Goal: Find contact information: Find contact information

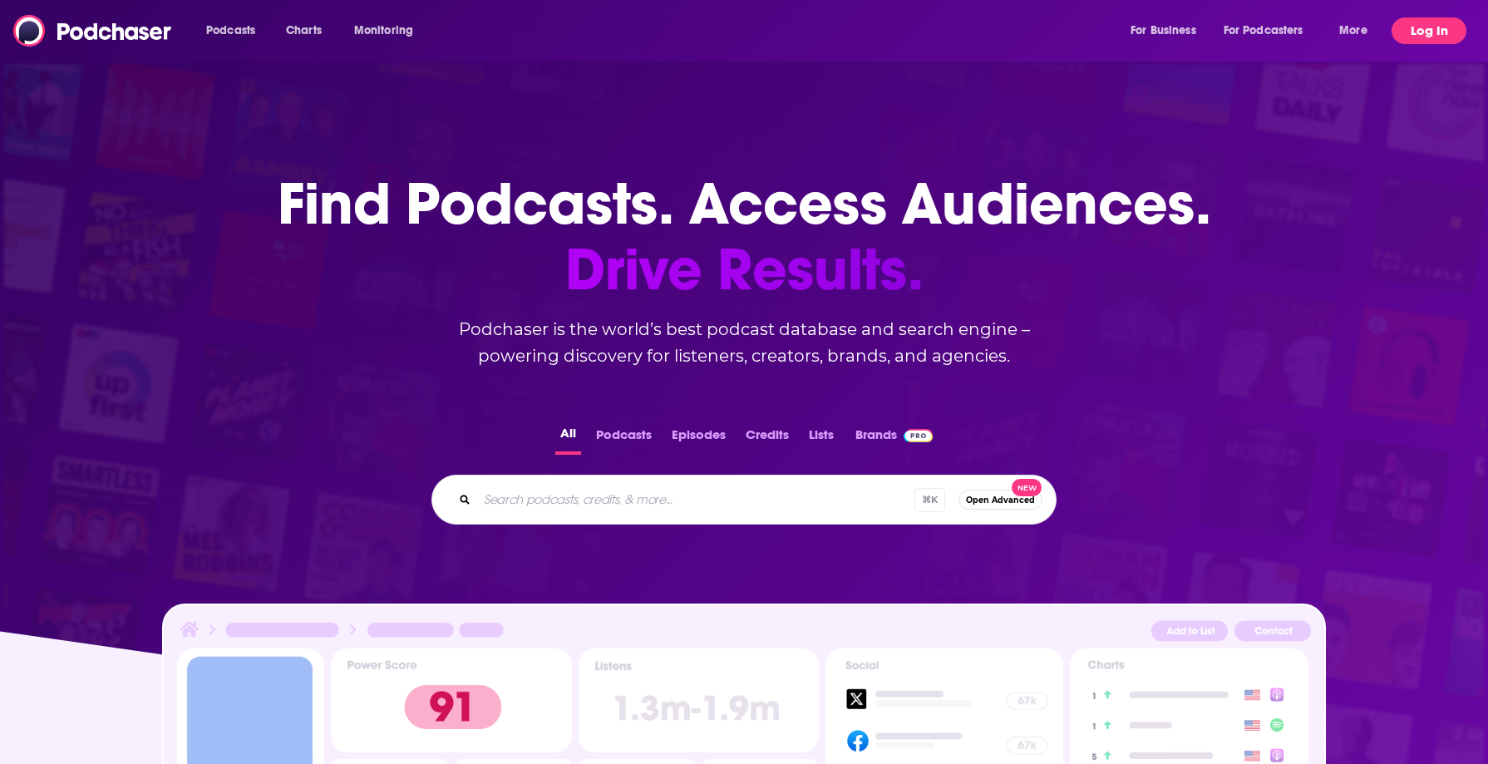
click at [1424, 37] on button "Log In" at bounding box center [1429, 30] width 75 height 27
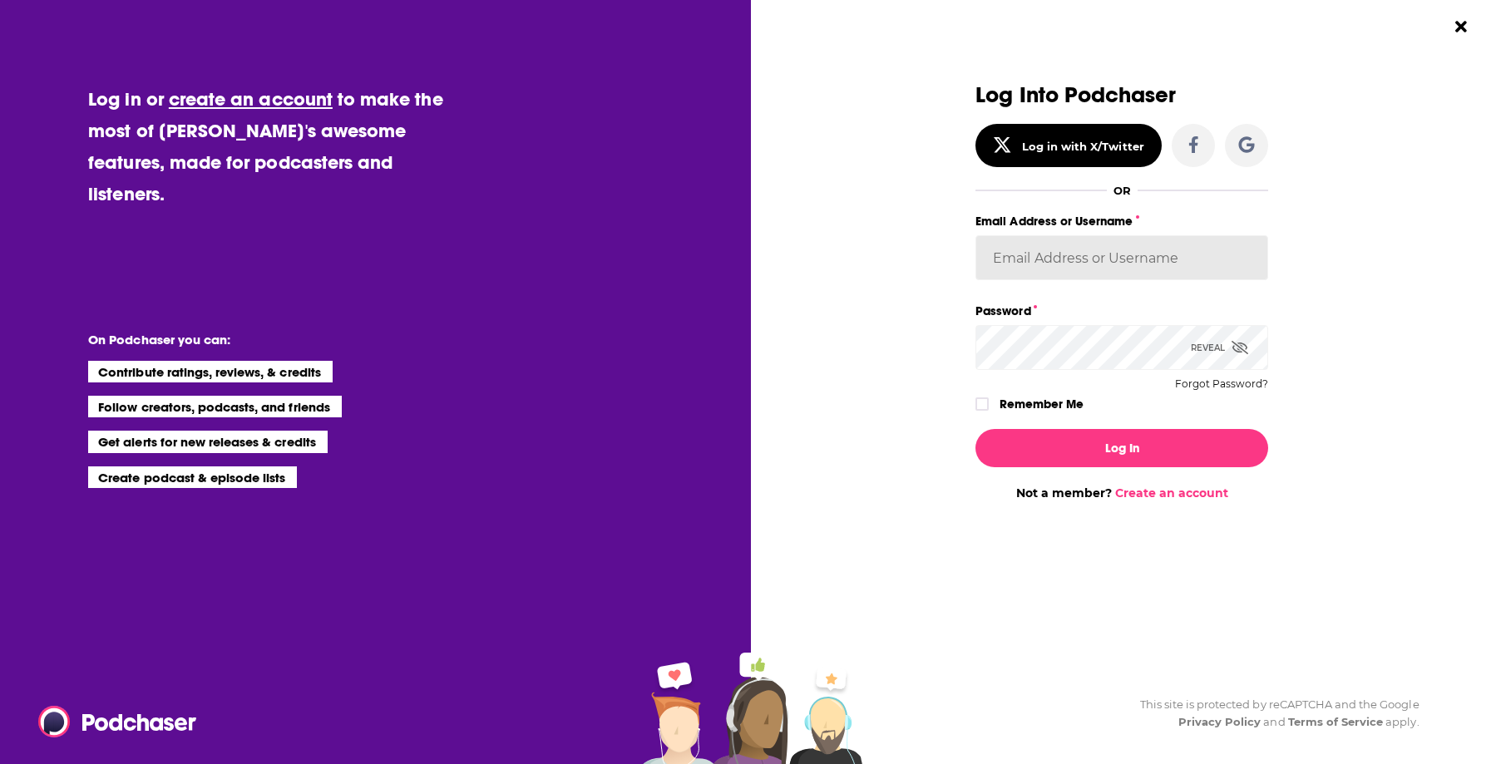
click at [1033, 255] on input "Email Address or Username" at bounding box center [1121, 257] width 293 height 45
type input "megbianco123"
click at [1105, 251] on input "megbianco123" at bounding box center [1121, 257] width 293 height 45
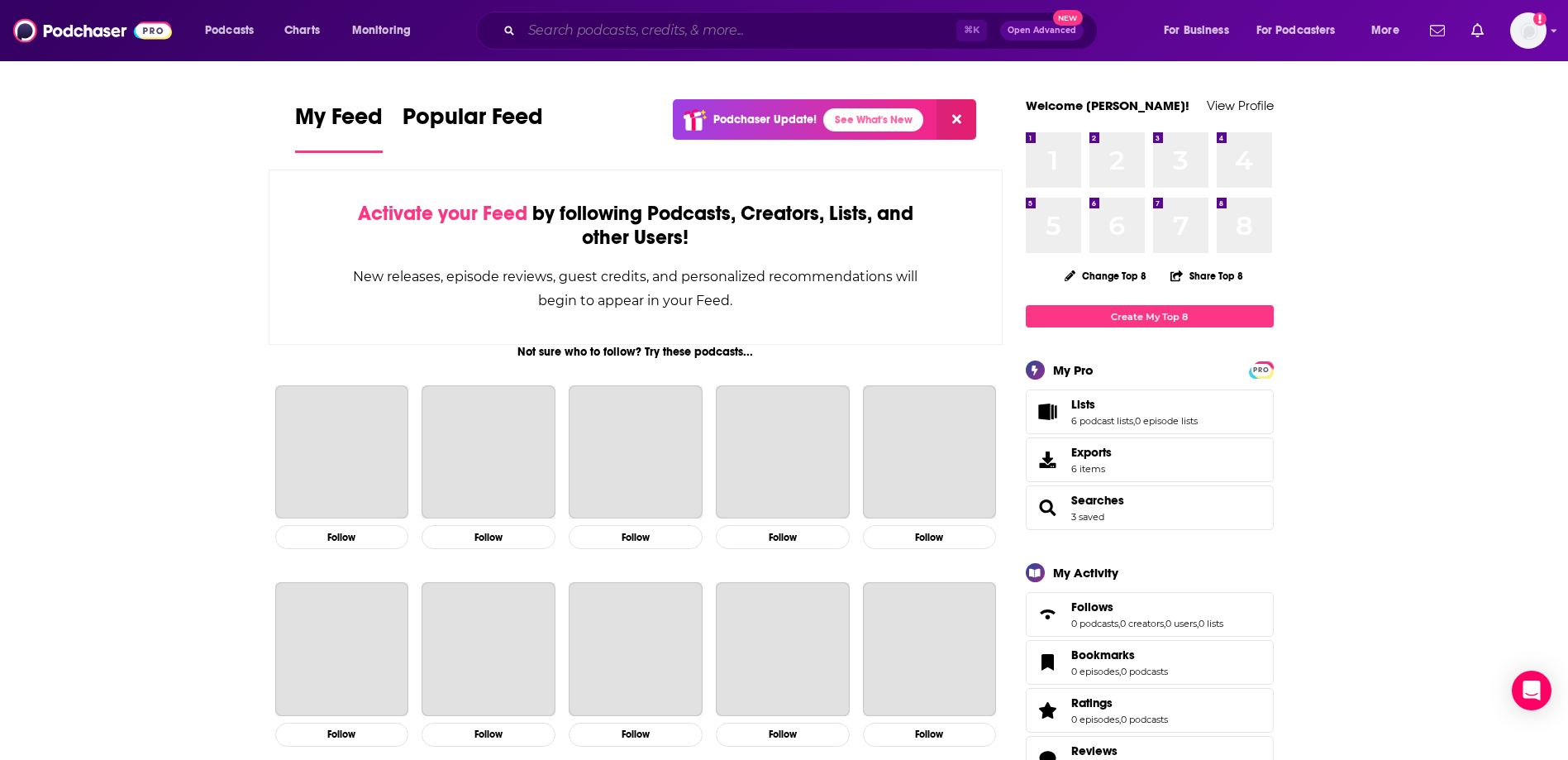
click at [660, 33] on input "Search podcasts, credits, & more..." at bounding box center [739, 30] width 435 height 27
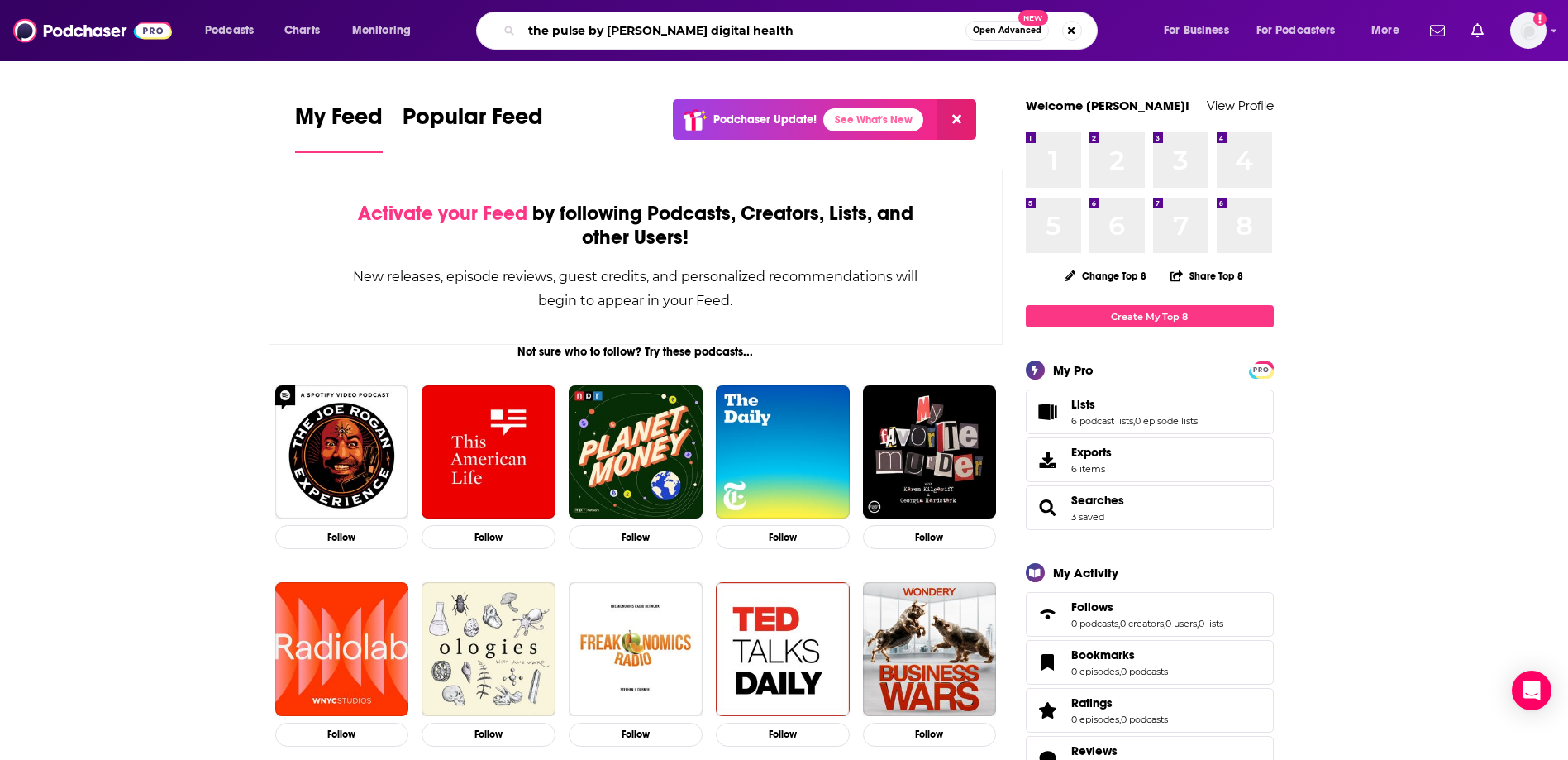
type input "the pulse by [PERSON_NAME] digital health"
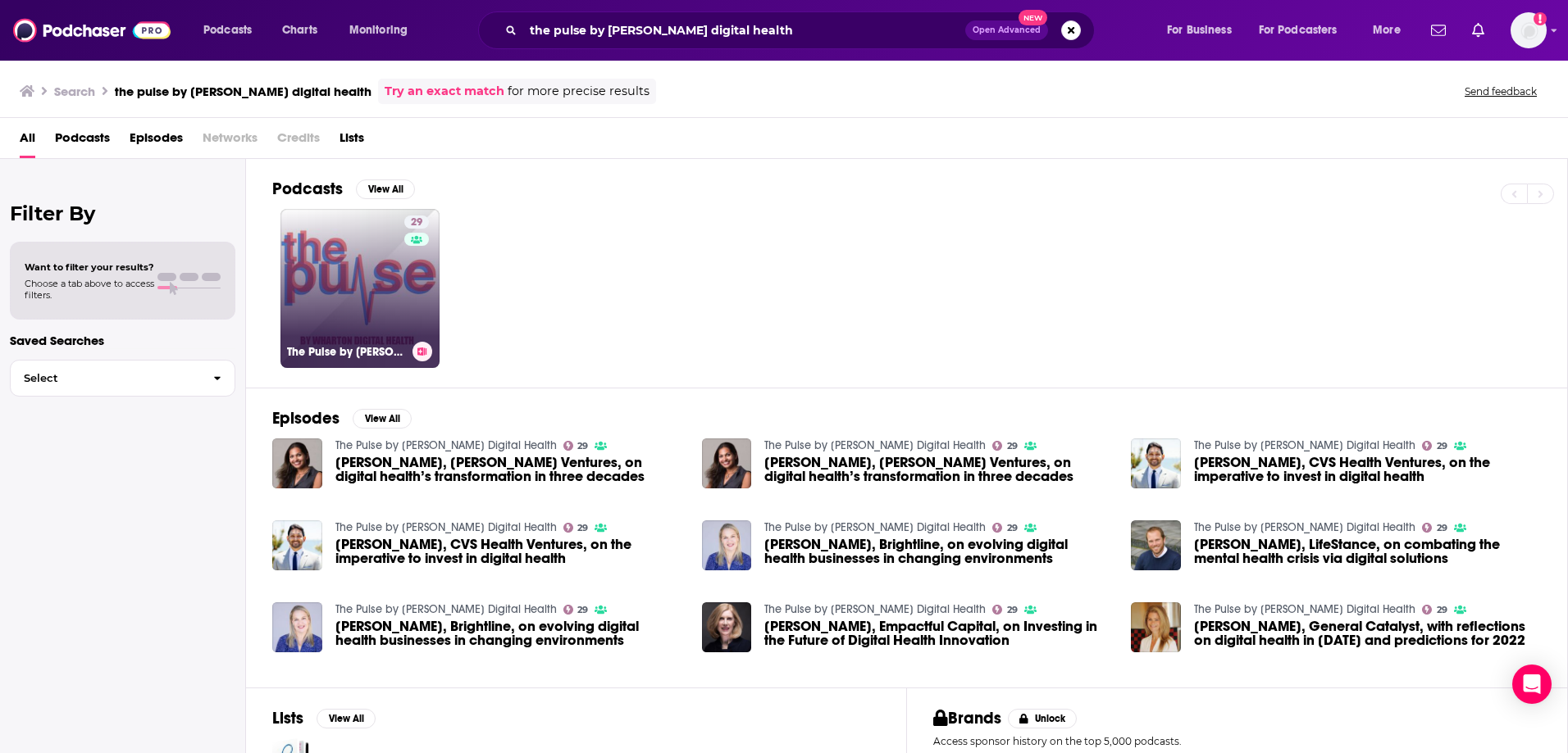
click at [351, 264] on link "29 The Pulse by [PERSON_NAME] Digital Health" at bounding box center [359, 288] width 159 height 159
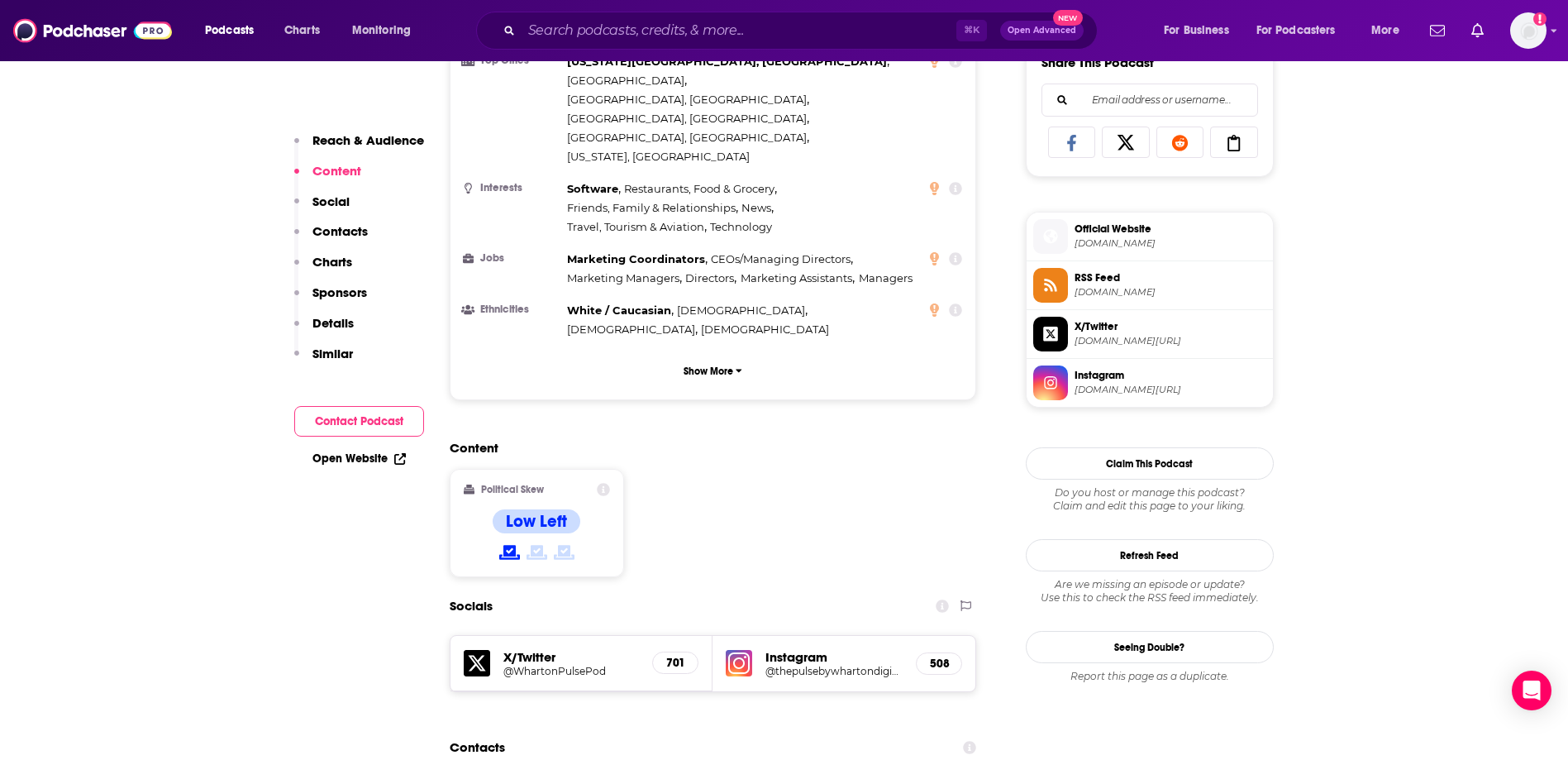
scroll to position [1021, 0]
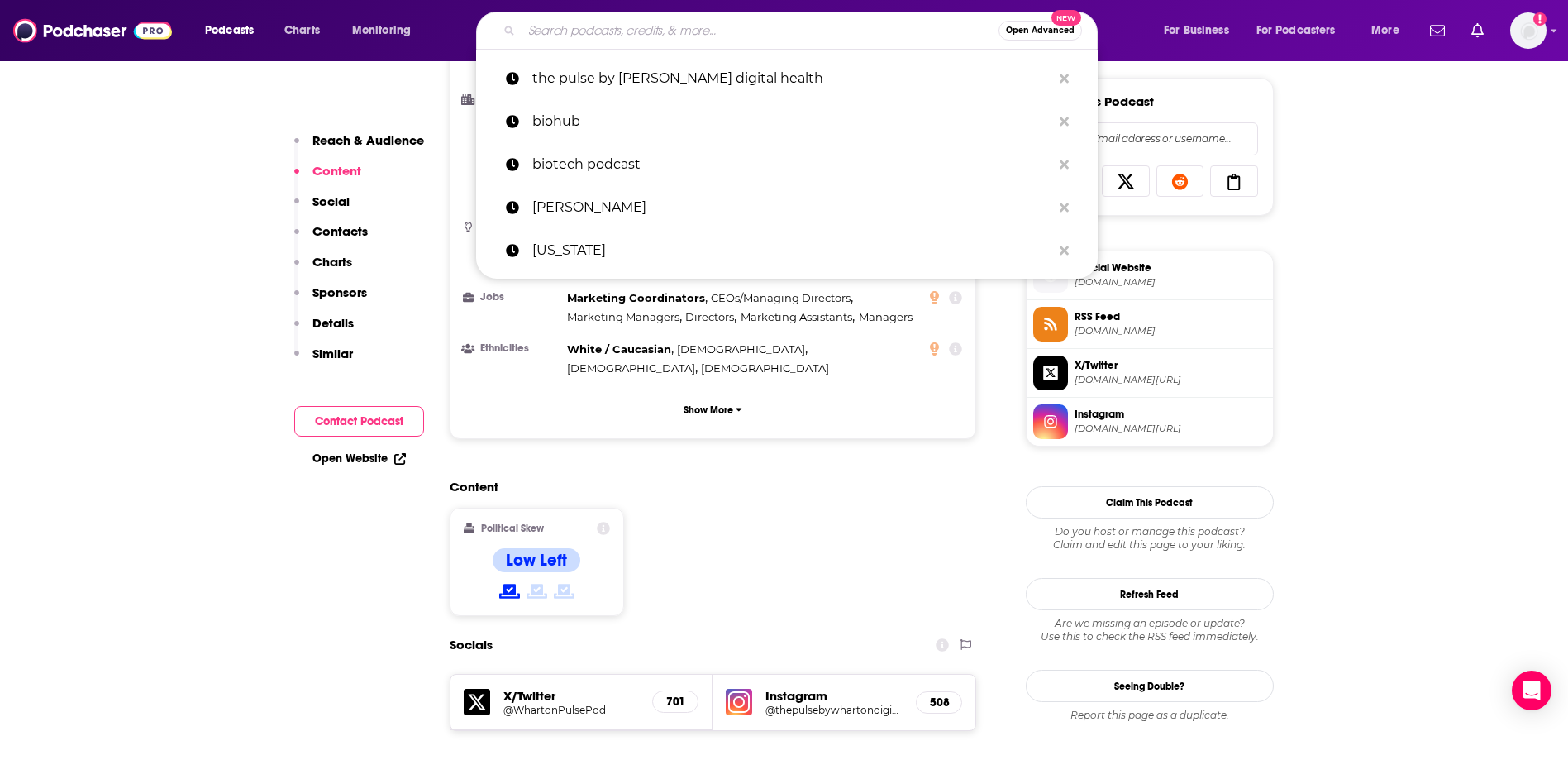
click at [568, 27] on input "Search podcasts, credits, & more..." at bounding box center [761, 30] width 477 height 27
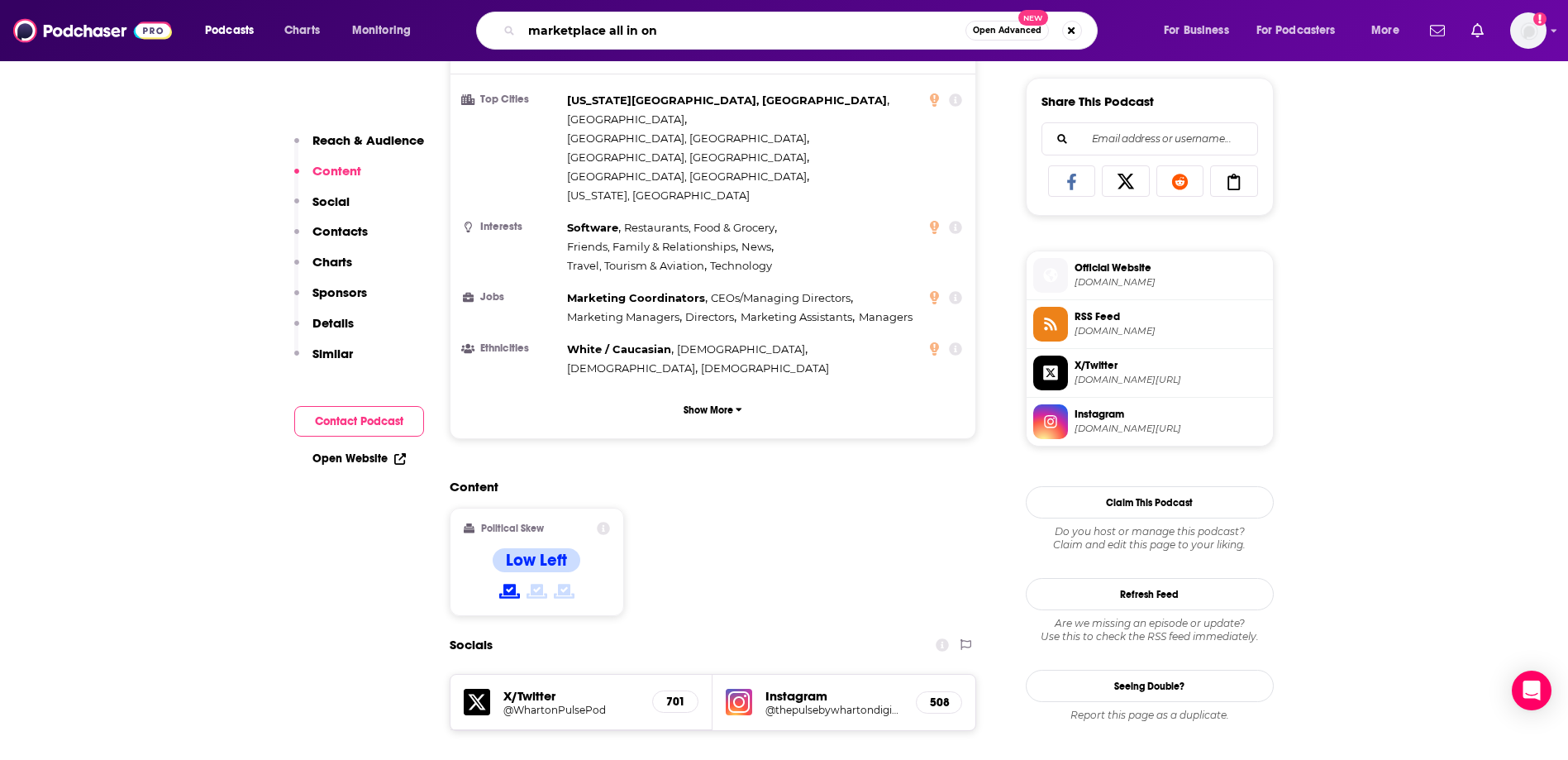
type input "marketplace all in one"
click at [704, 37] on input "marketplace all in one" at bounding box center [744, 30] width 443 height 27
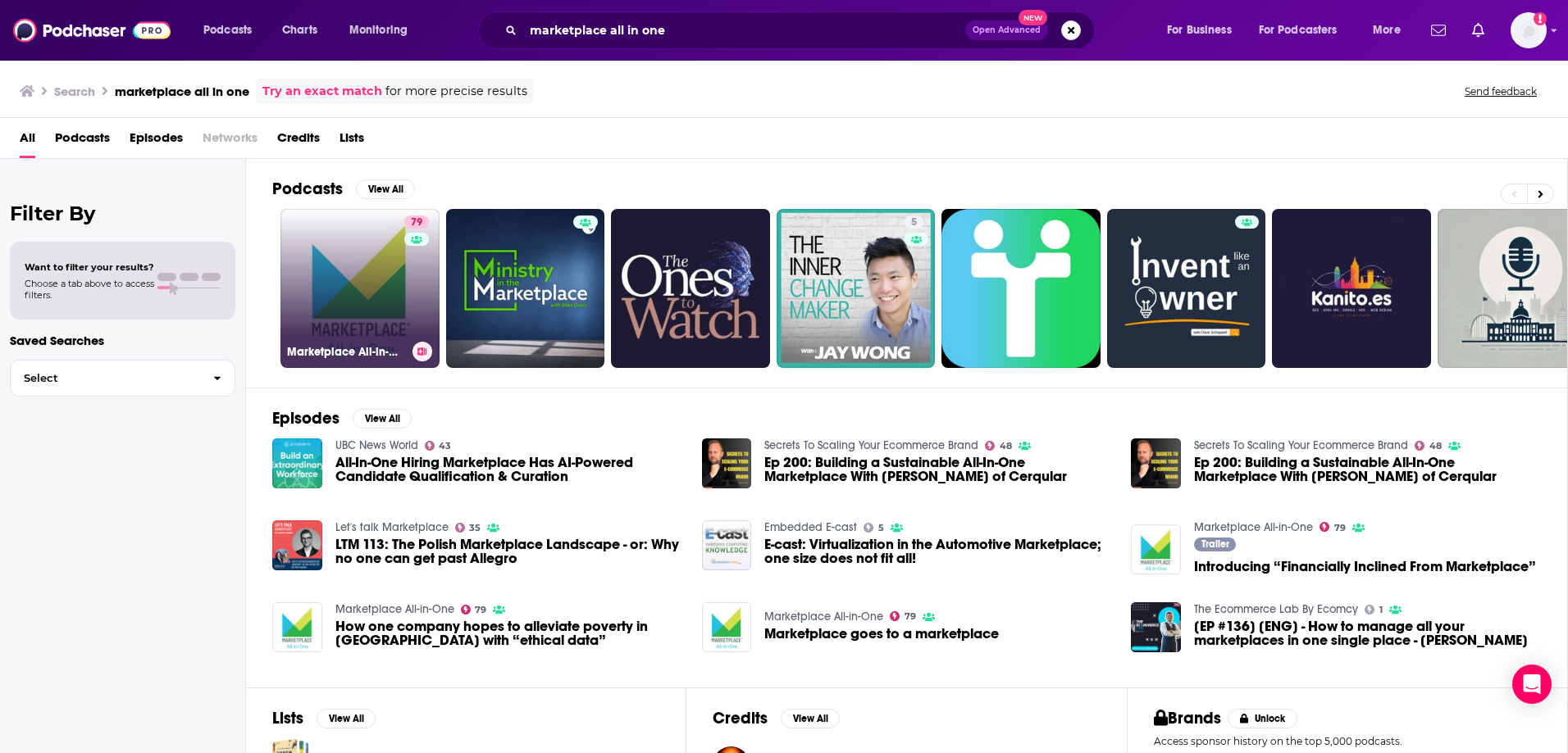
click at [361, 265] on link "79 Marketplace All-in-One" at bounding box center [359, 288] width 159 height 159
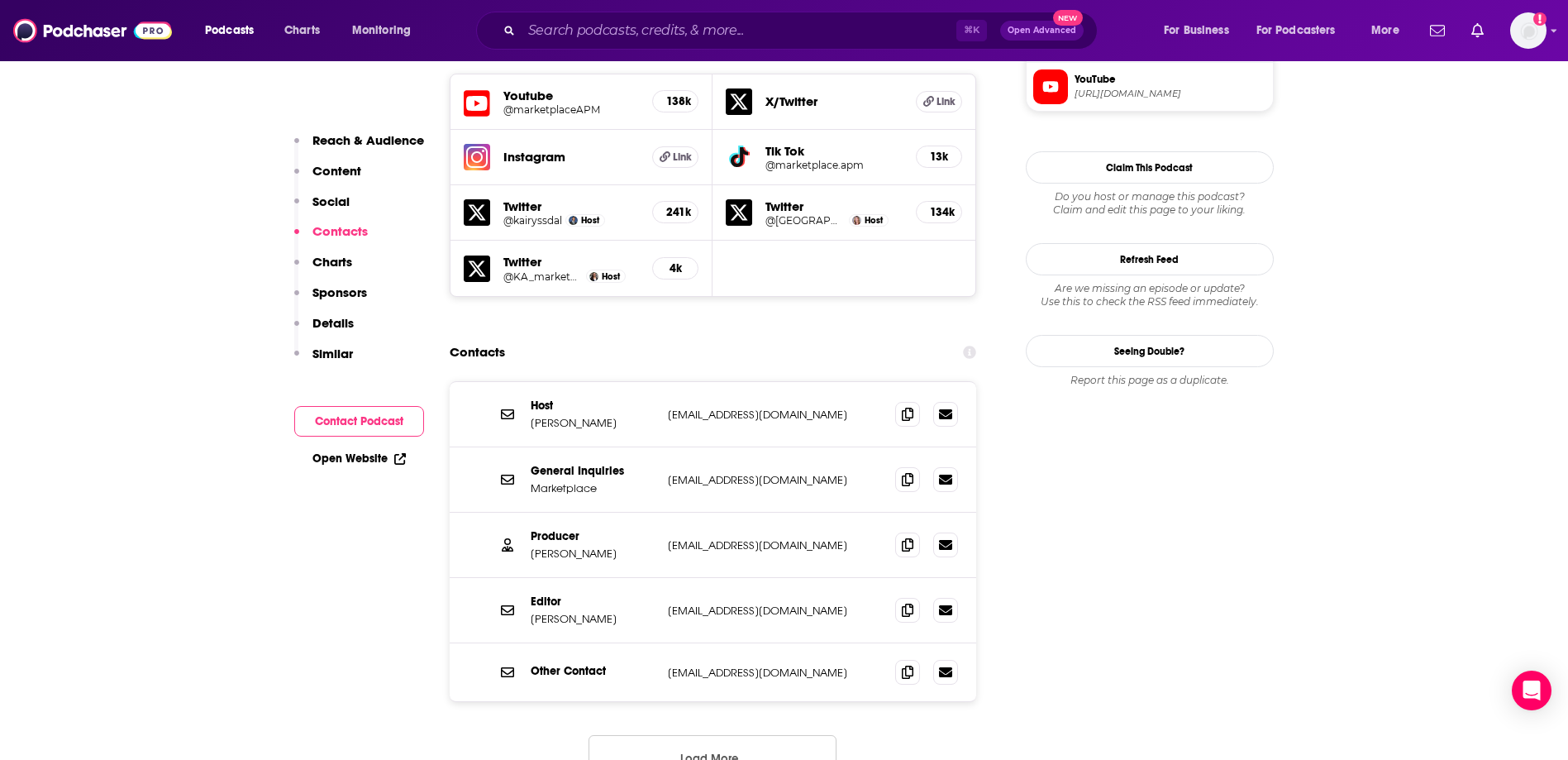
scroll to position [1573, 0]
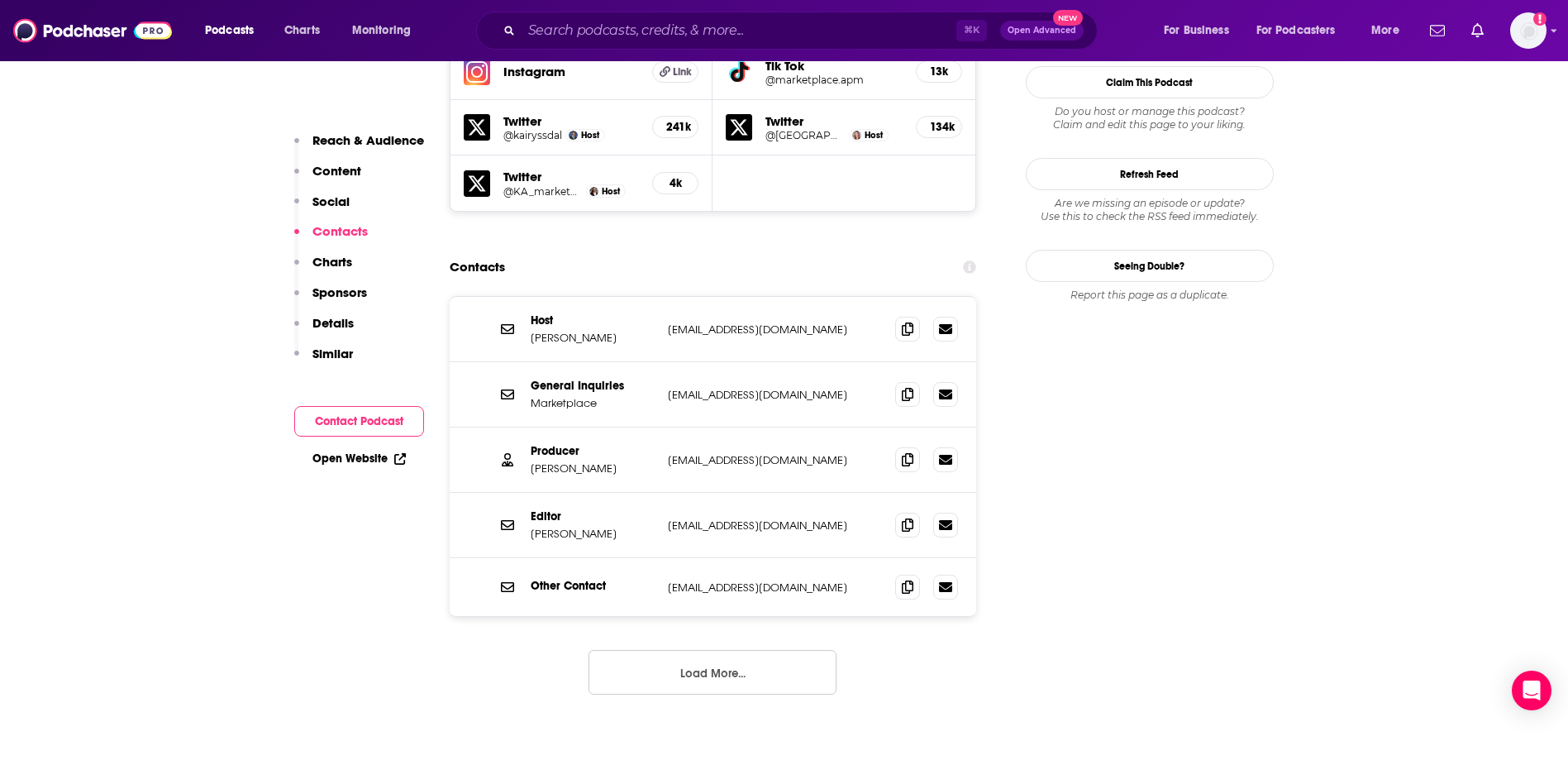
click at [348, 168] on p "Content" at bounding box center [336, 171] width 49 height 16
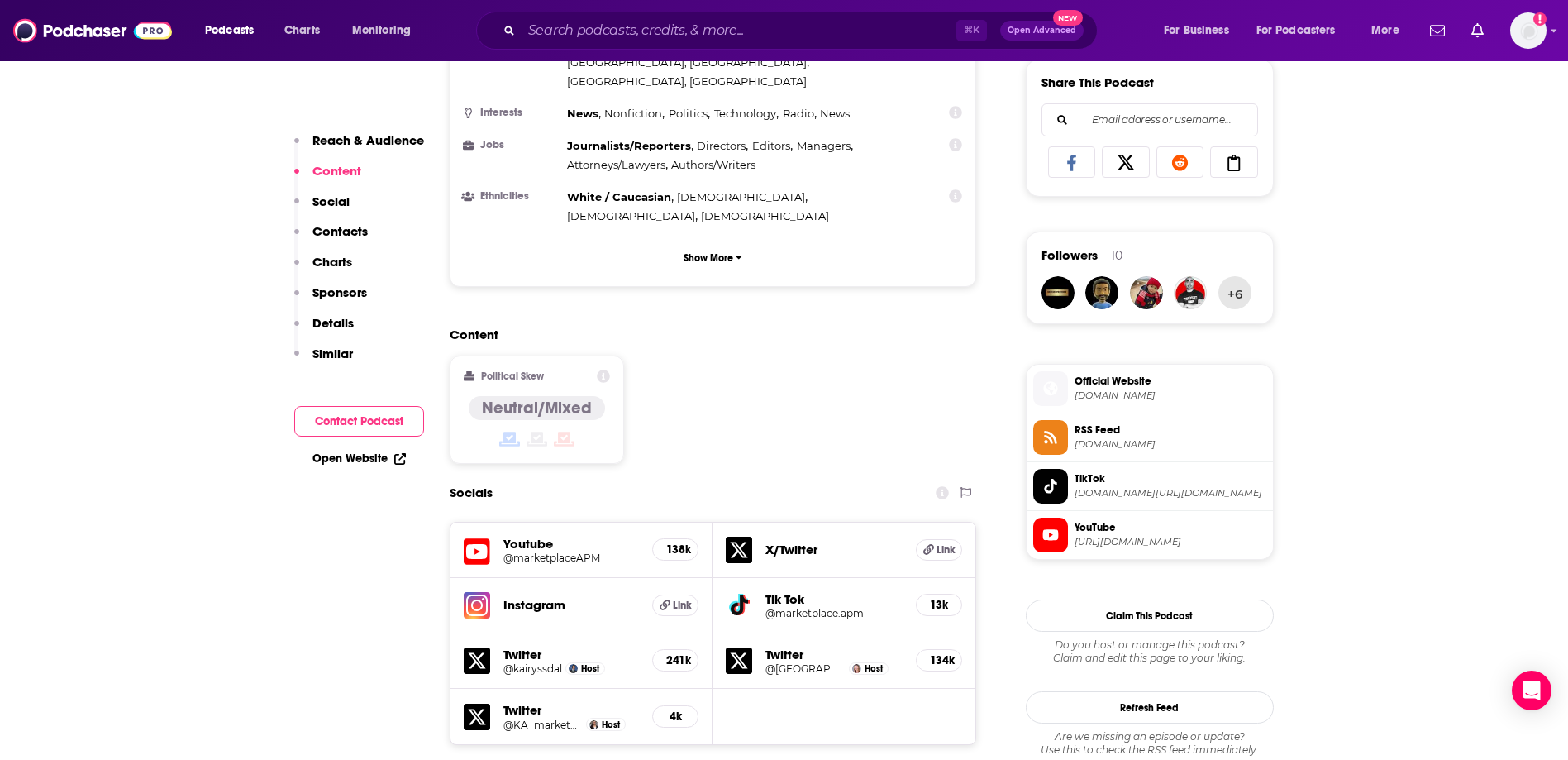
scroll to position [1033, 0]
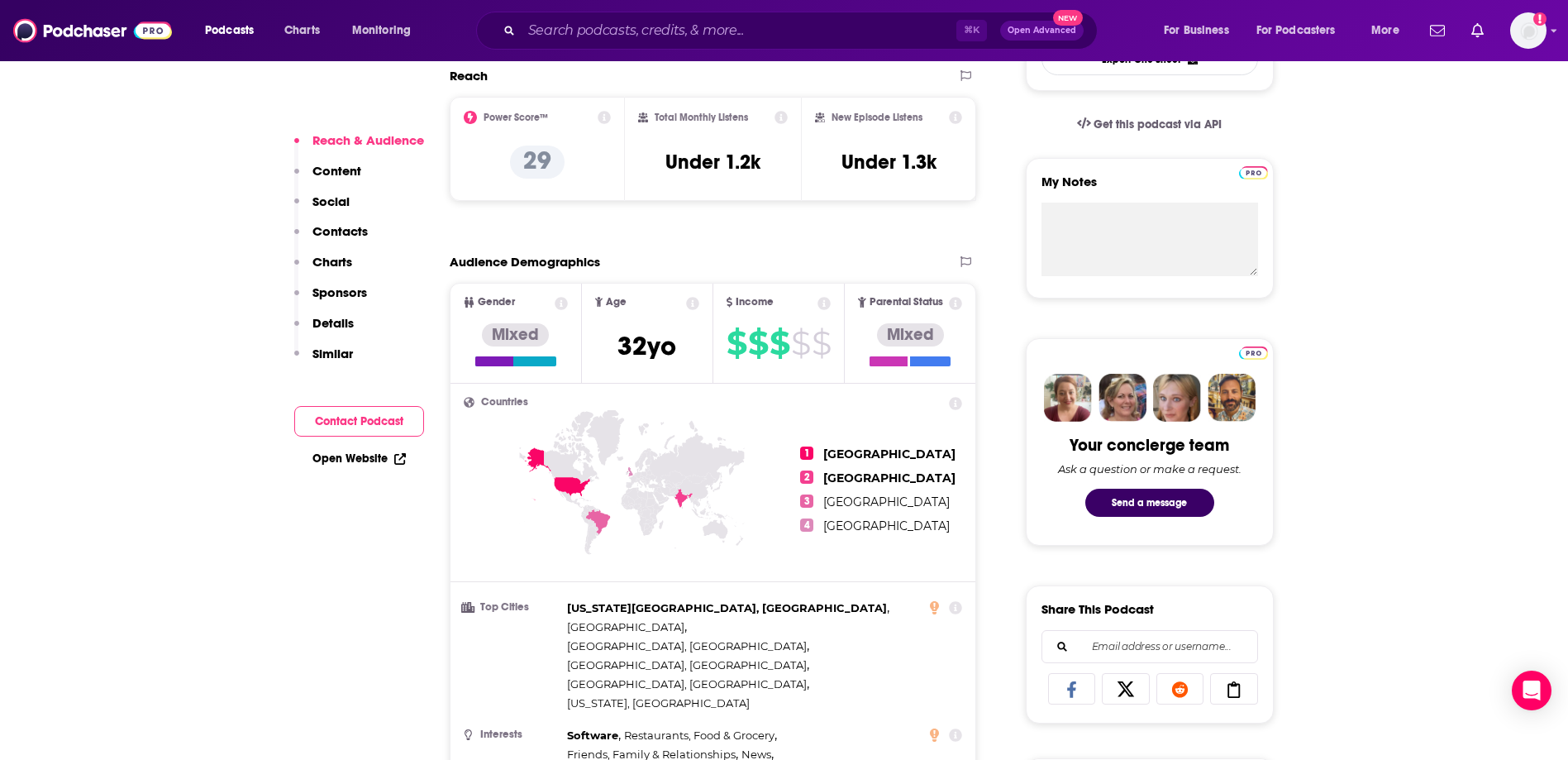
scroll to position [528, 0]
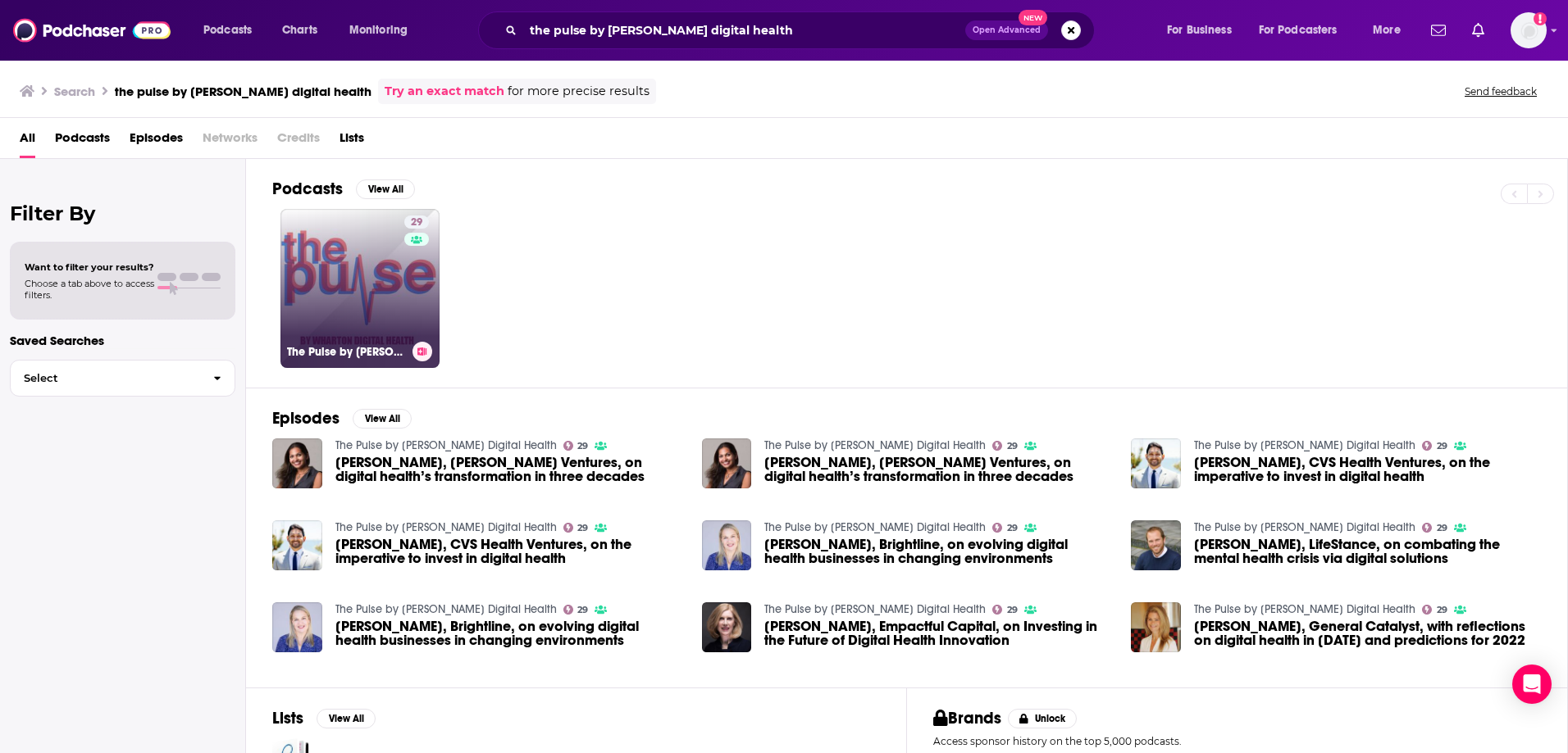
click at [324, 244] on link "29 The Pulse by [PERSON_NAME] Digital Health" at bounding box center [359, 288] width 159 height 159
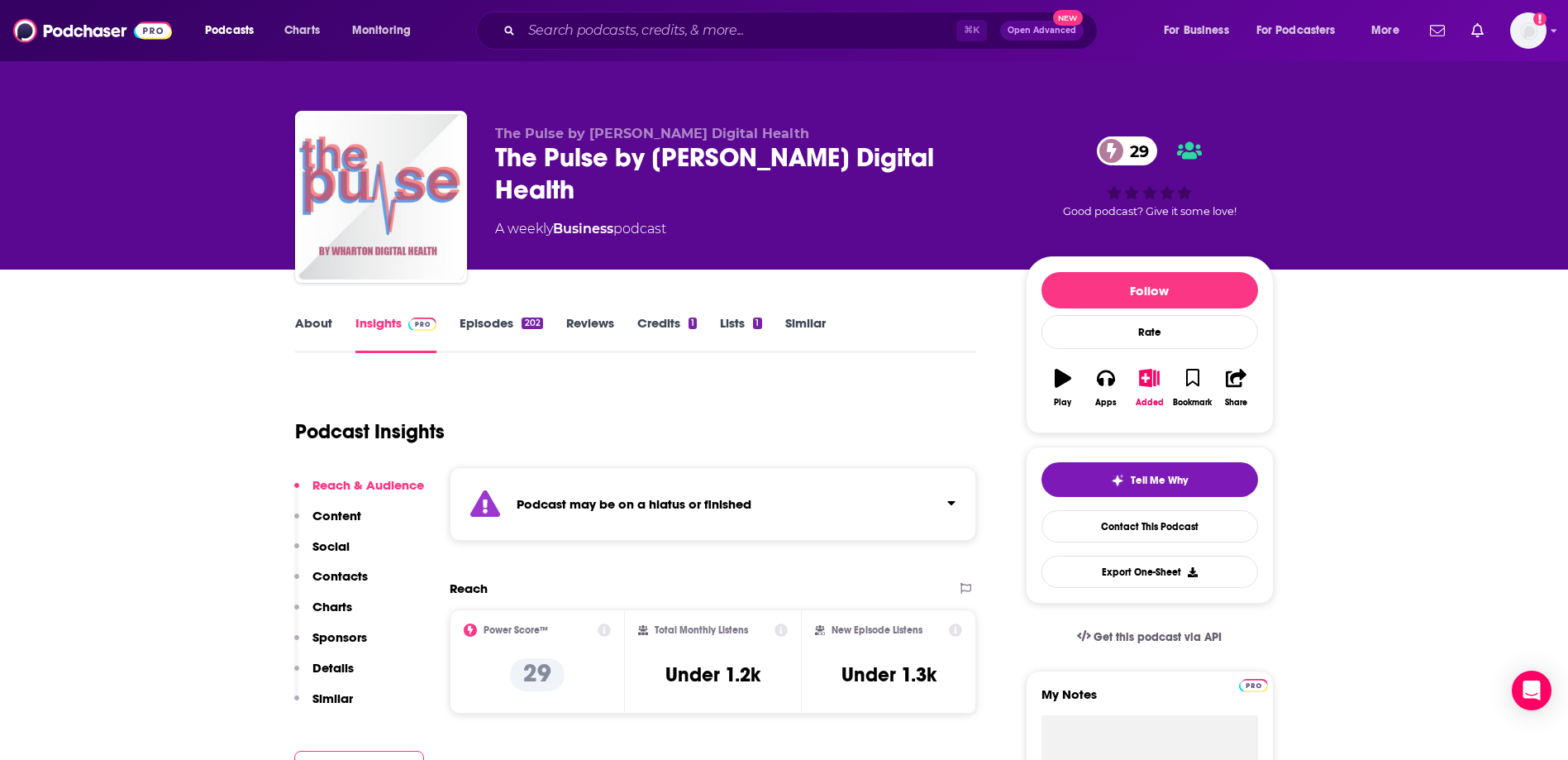
click at [327, 321] on link "About" at bounding box center [313, 334] width 37 height 38
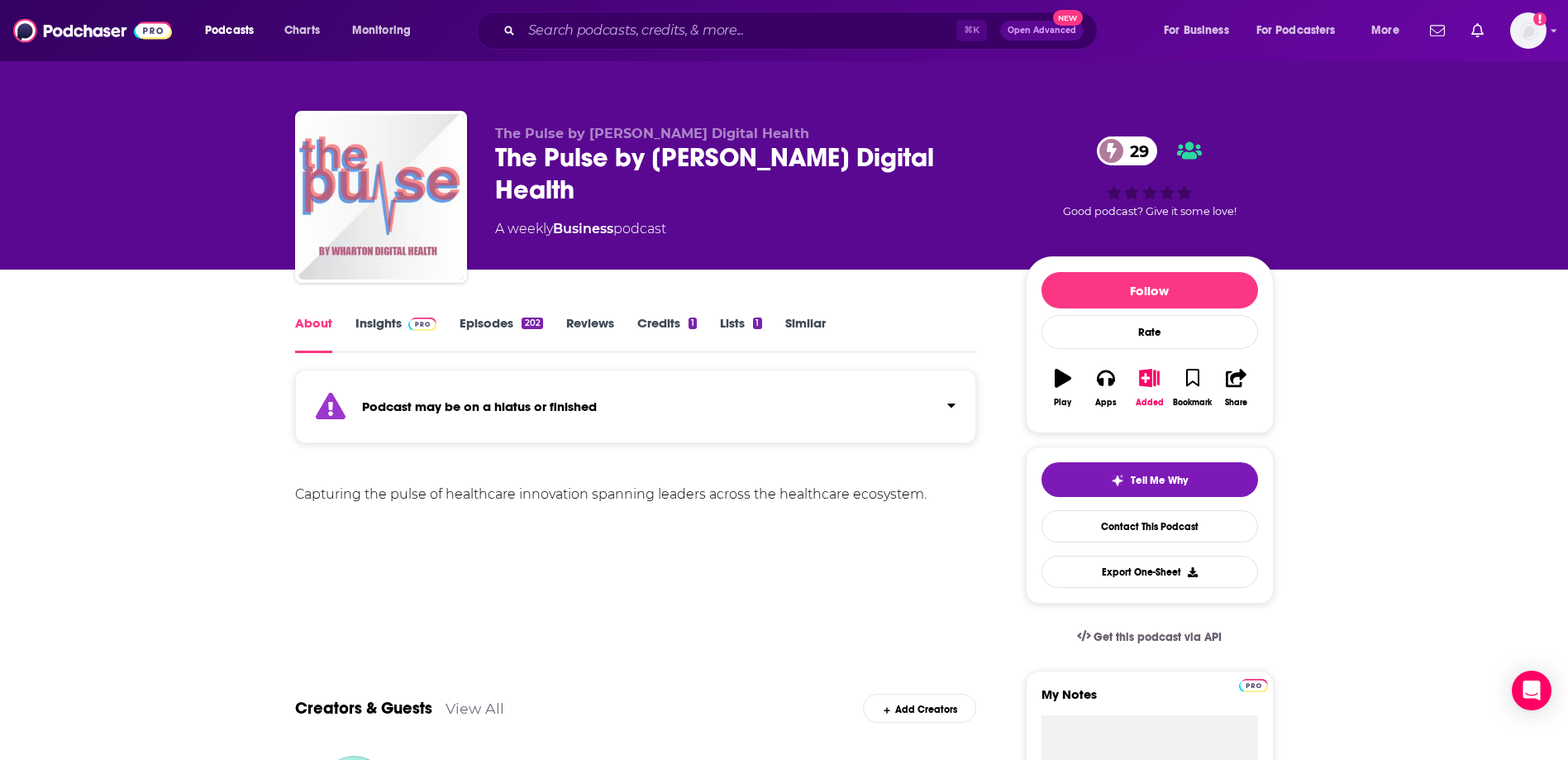
click at [310, 324] on link "About" at bounding box center [313, 334] width 37 height 38
click at [1183, 521] on link "Contact This Podcast" at bounding box center [1150, 526] width 217 height 32
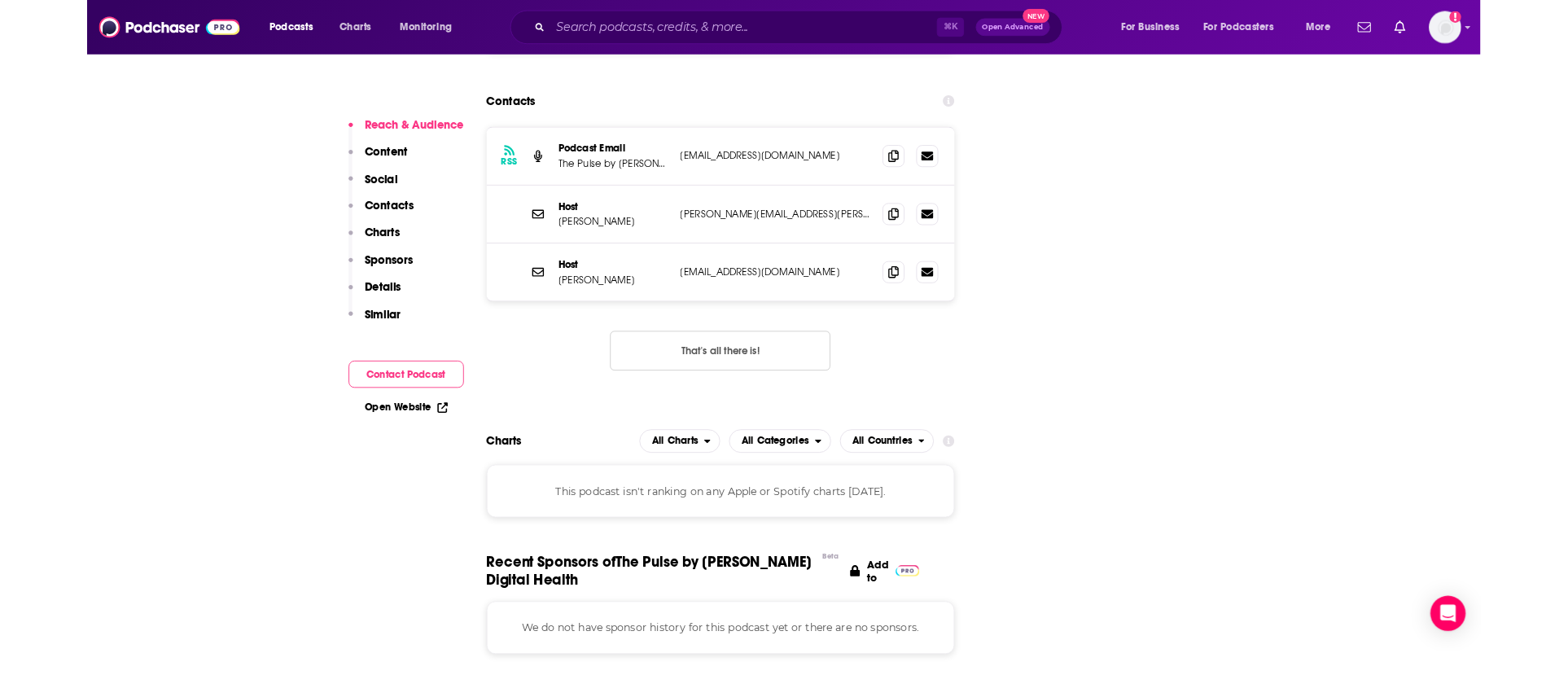
scroll to position [1672, 0]
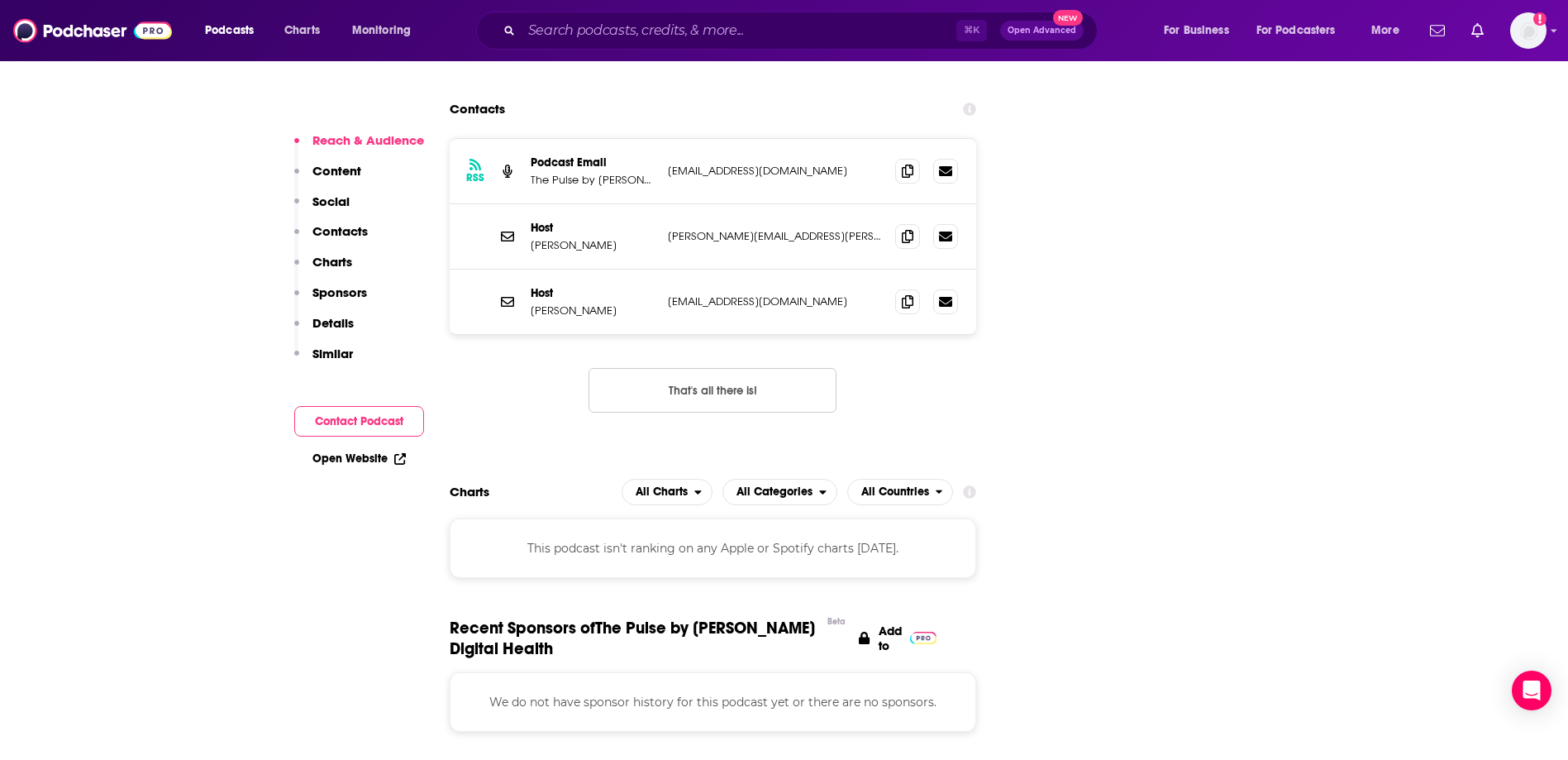
click at [836, 164] on p "[EMAIL_ADDRESS][DOMAIN_NAME]" at bounding box center [776, 171] width 215 height 14
drag, startPoint x: 841, startPoint y: 77, endPoint x: 655, endPoint y: 82, distance: 186.1
click at [655, 139] on div "RSS Podcast Email The Pulse by [PERSON_NAME] Digital H [EMAIL_ADDRESS][DOMAIN_N…" at bounding box center [713, 172] width 527 height 66
copy div "gital H [EMAIL_ADDRESS][DOMAIN_NAME]"
